Goal: Find specific page/section: Find specific page/section

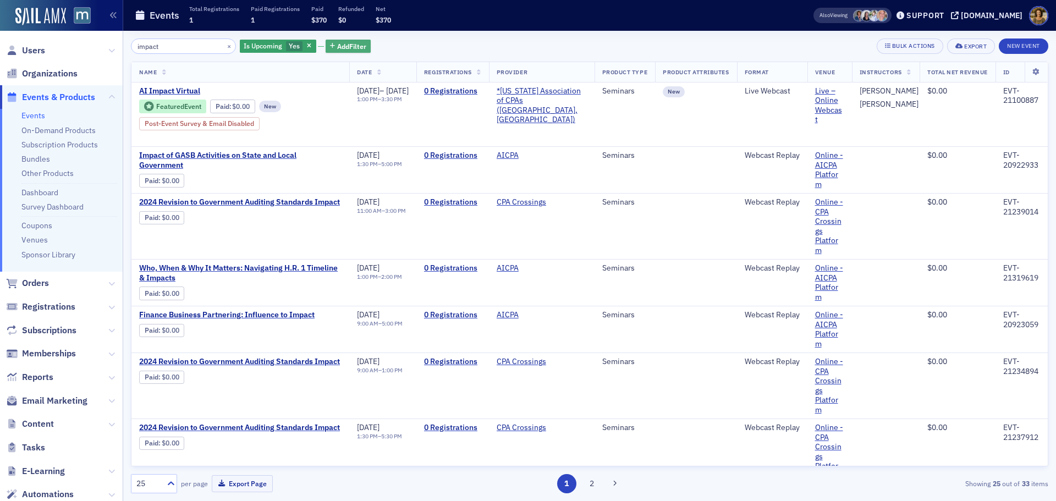
type input "impact"
click at [349, 48] on span "Add Filter" at bounding box center [351, 46] width 29 height 10
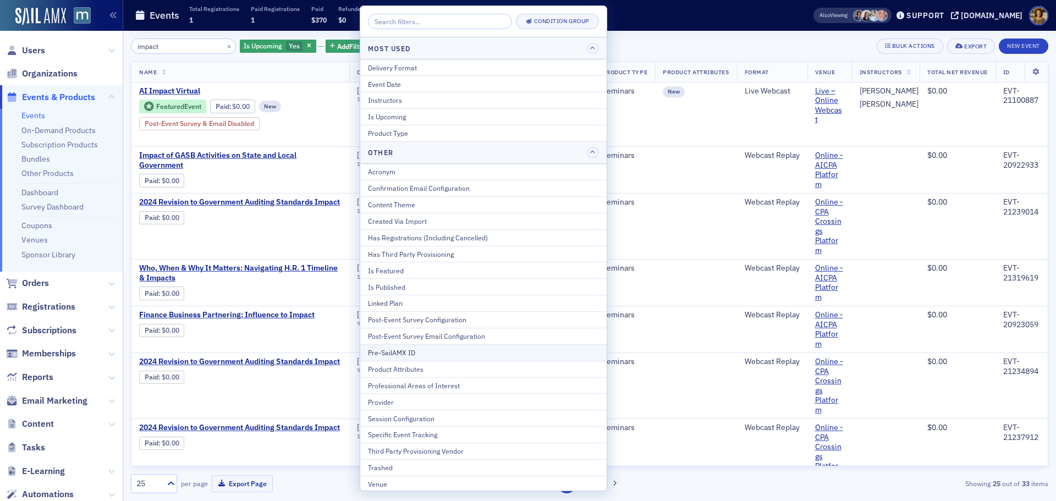
scroll to position [2, 0]
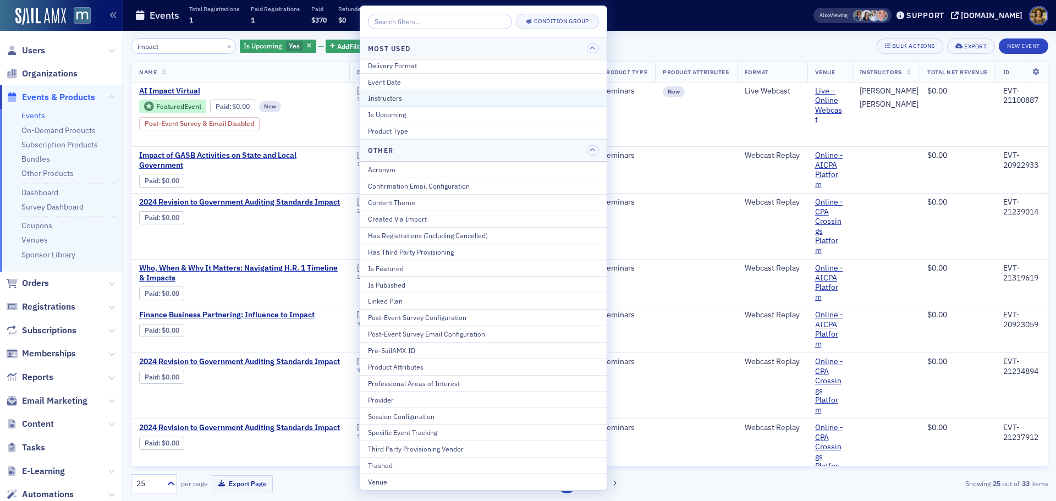
click at [385, 96] on div "Instructors" at bounding box center [483, 98] width 231 height 10
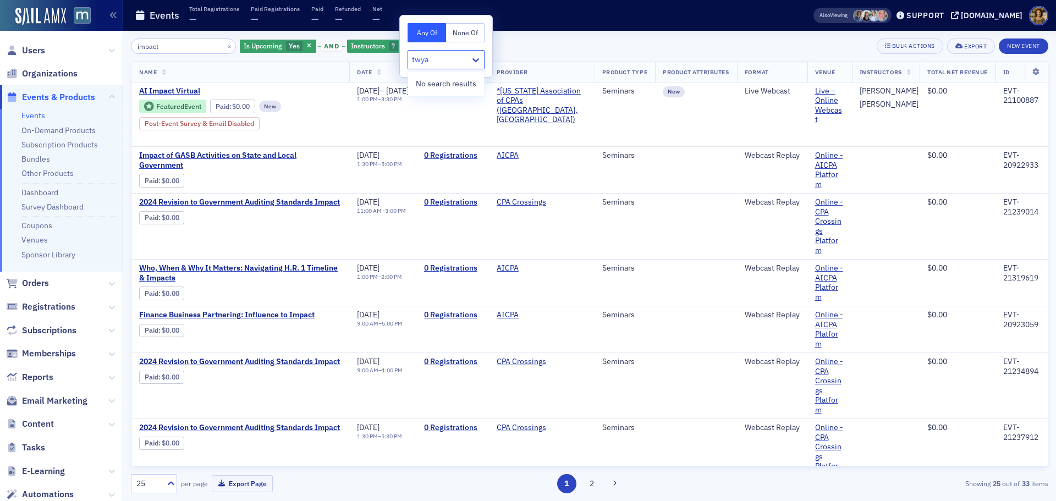
type input "twy"
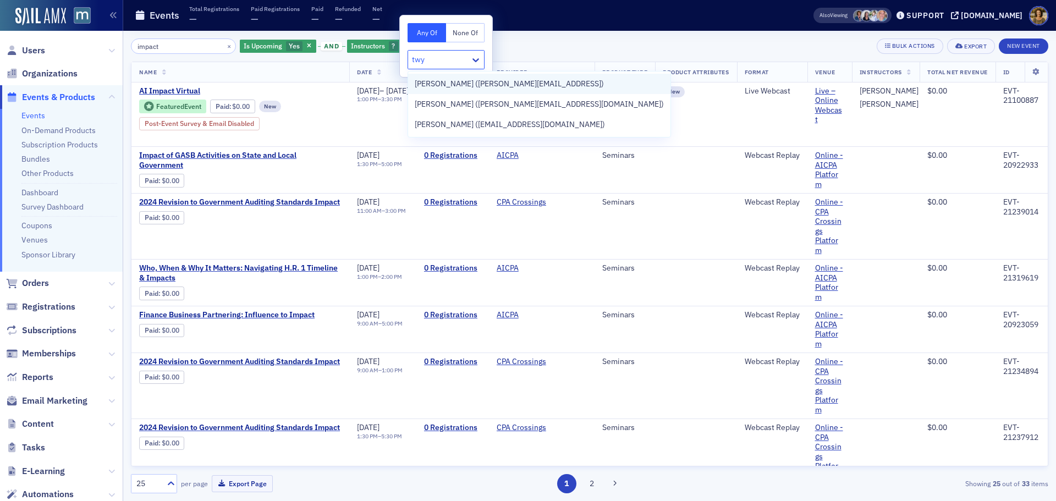
click at [453, 89] on span "[PERSON_NAME] ([PERSON_NAME][EMAIL_ADDRESS])" at bounding box center [509, 84] width 189 height 12
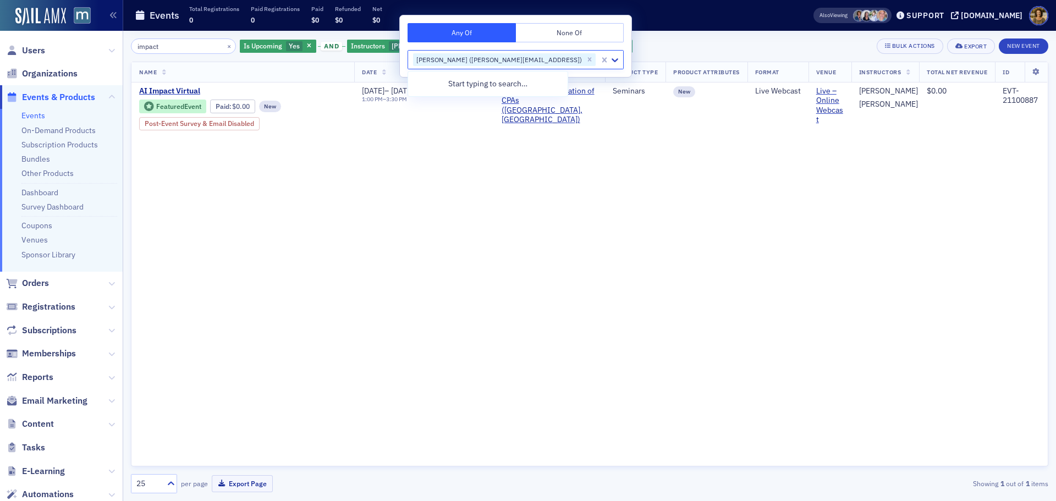
click at [612, 40] on div "impact × Is Upcoming Yes and Instructors [PERSON_NAME] ([PERSON_NAME][EMAIL_ADD…" at bounding box center [590, 46] width 918 height 15
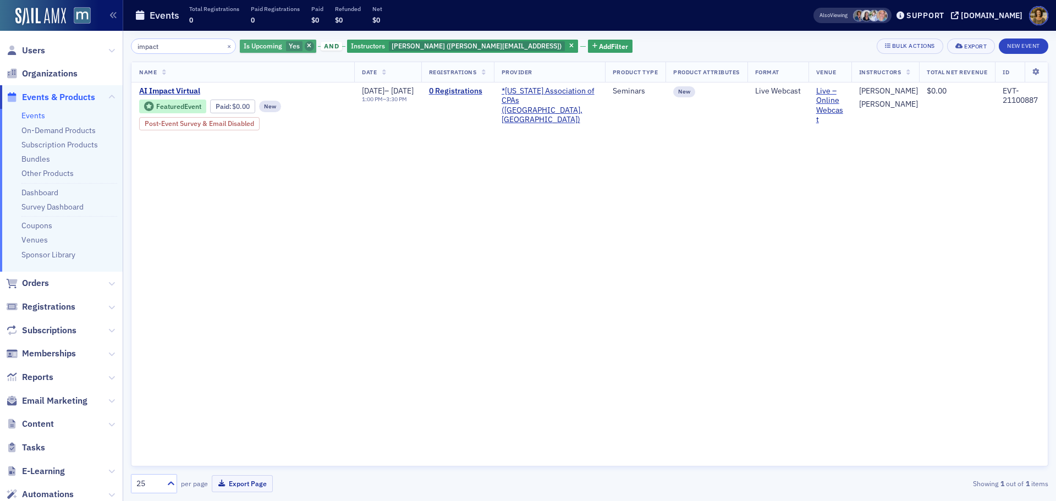
click at [307, 43] on icon "button" at bounding box center [309, 46] width 4 height 6
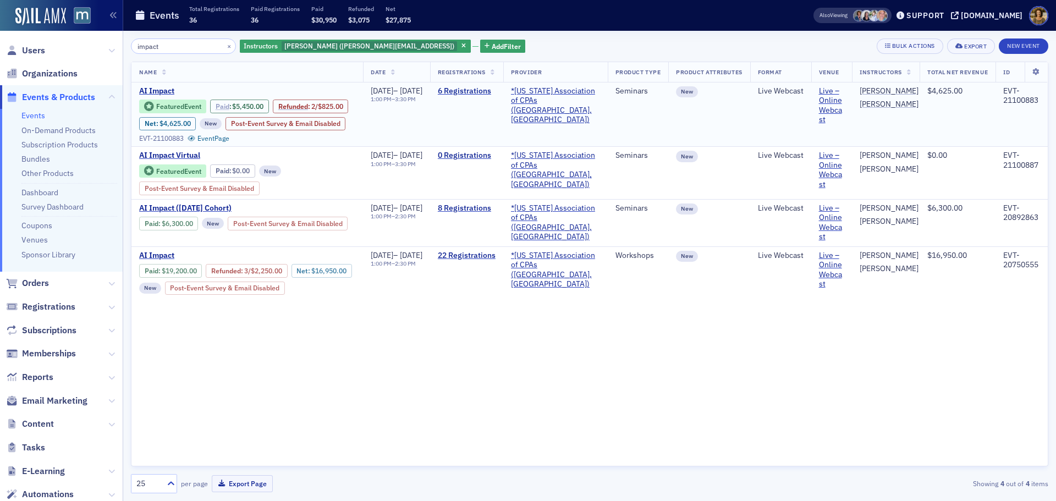
click at [226, 110] on link "Paid" at bounding box center [223, 106] width 14 height 8
click at [224, 45] on button "×" at bounding box center [229, 46] width 10 height 10
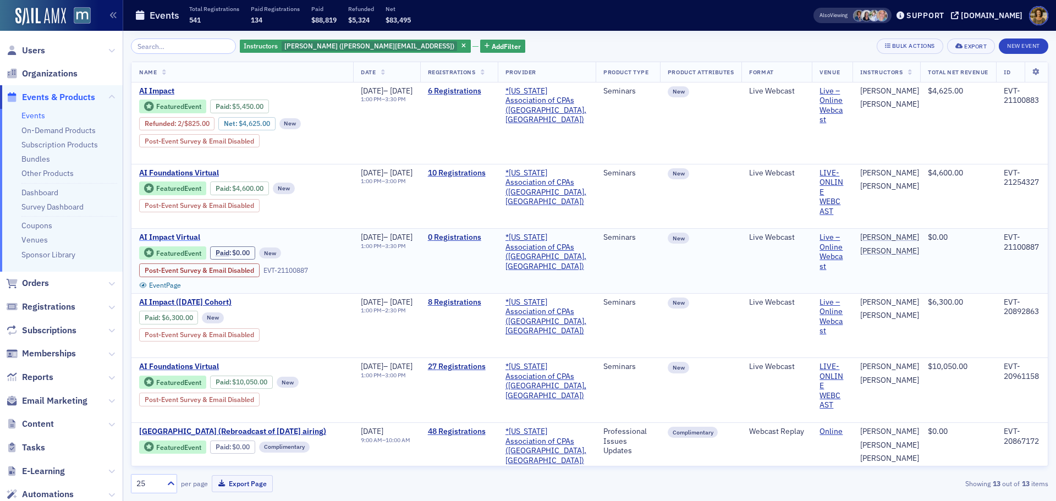
click at [184, 238] on span "AI Impact Virtual" at bounding box center [231, 238] width 185 height 10
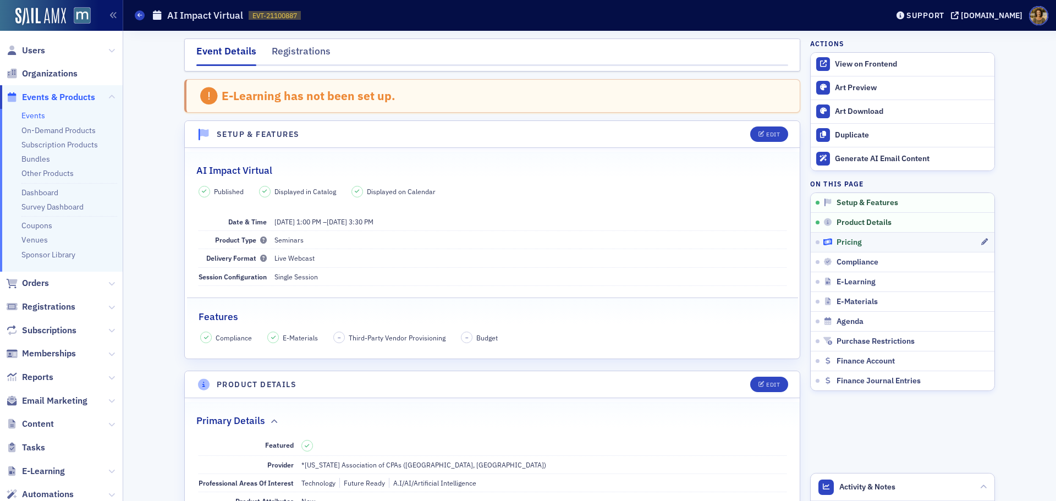
click at [846, 239] on span "Pricing" at bounding box center [849, 243] width 25 height 10
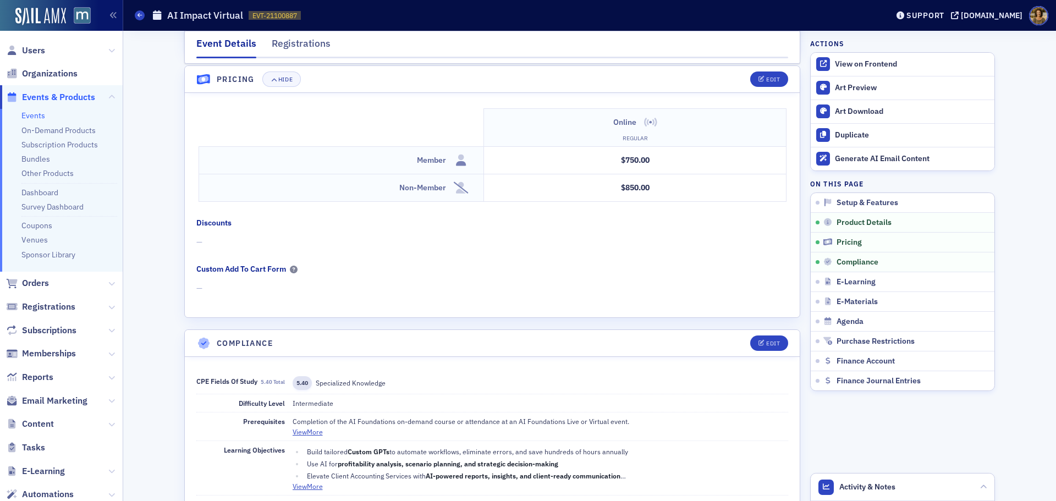
scroll to position [1012, 0]
click at [136, 17] on span at bounding box center [140, 15] width 10 height 10
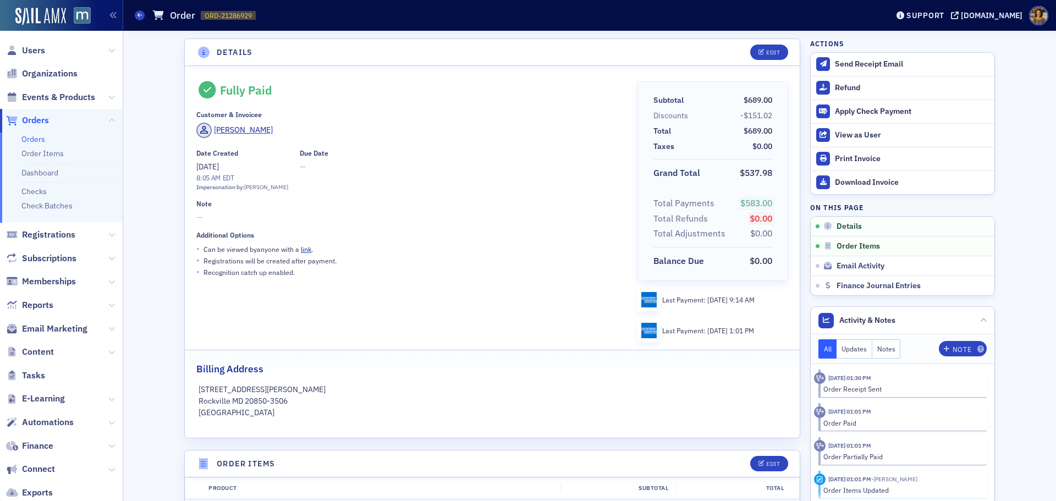
click at [32, 54] on span "Users" at bounding box center [33, 51] width 23 height 12
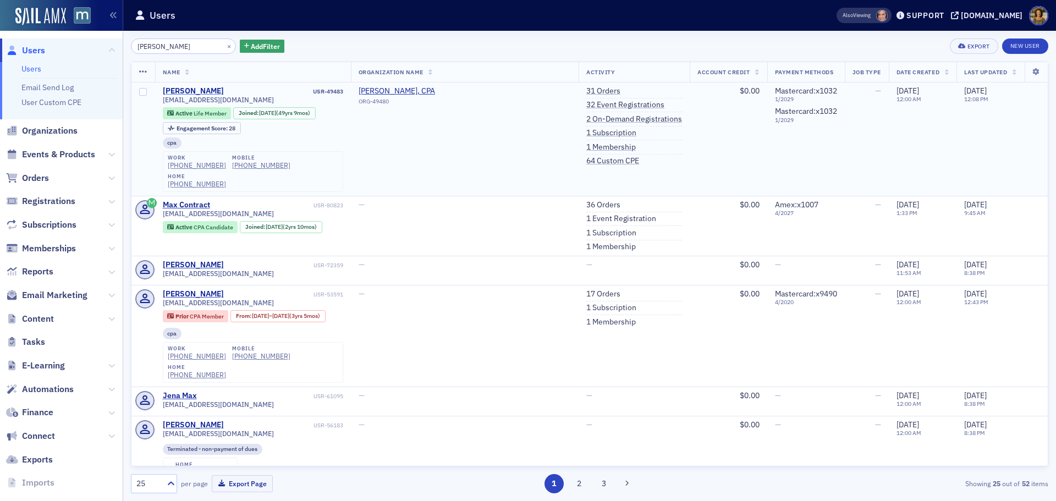
type input "max highstein"
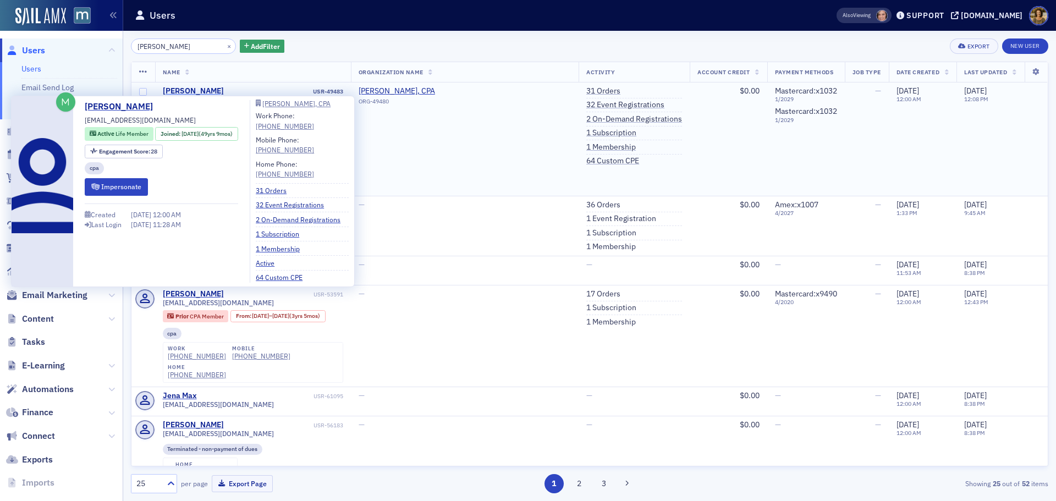
click at [201, 93] on div "Max Highstein" at bounding box center [193, 91] width 61 height 10
